Goal: Obtain resource: Download file/media

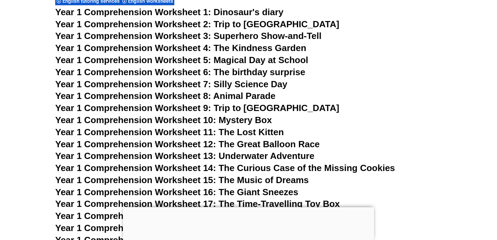
click at [218, 177] on span "Year 1 Comprehension Worksheet 15: The Music of Dreams" at bounding box center [182, 180] width 254 height 10
click at [264, 189] on span "Year 1 Comprehension Worksheet 16: The Giant Sneezes" at bounding box center [176, 192] width 243 height 10
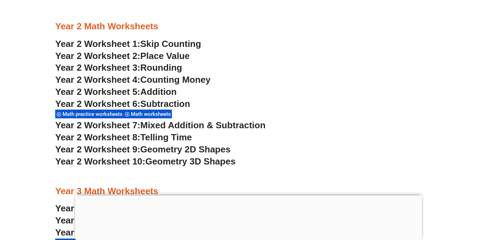
scroll to position [819, 0]
click at [138, 42] on span "Year 2 Worksheet 1:" at bounding box center [97, 43] width 85 height 10
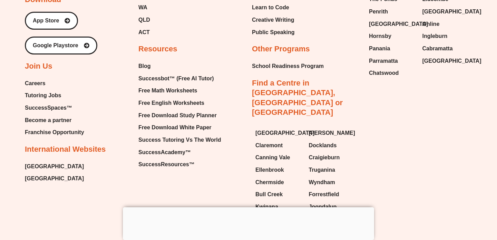
scroll to position [7281, 0]
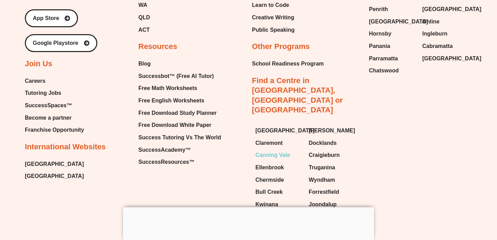
click at [277, 150] on span "Canning Vale" at bounding box center [272, 155] width 35 height 10
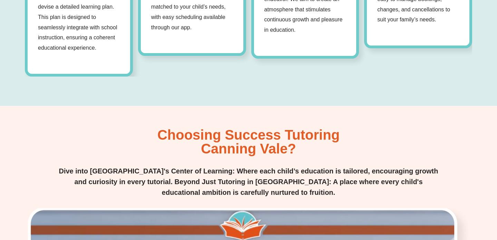
scroll to position [821, 0]
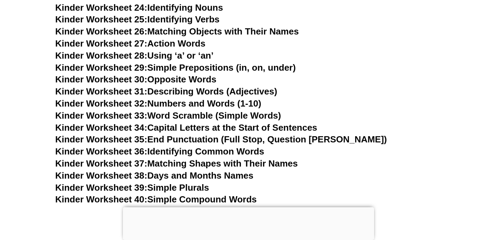
scroll to position [574, 0]
